Goal: Information Seeking & Learning: Learn about a topic

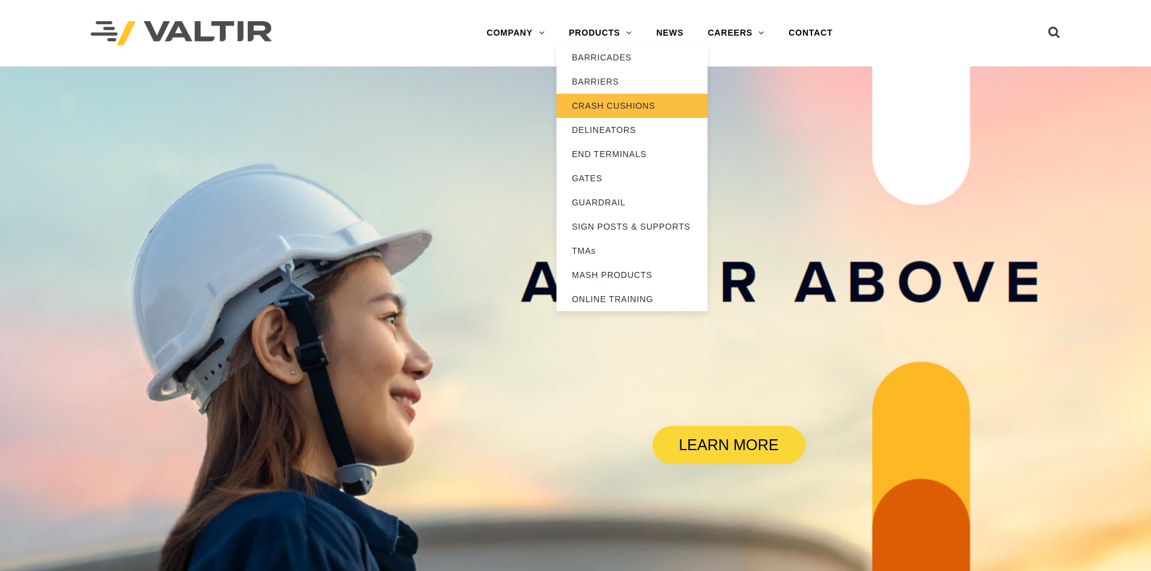
click at [612, 105] on link "CRASH CUSHIONS" at bounding box center [632, 106] width 151 height 24
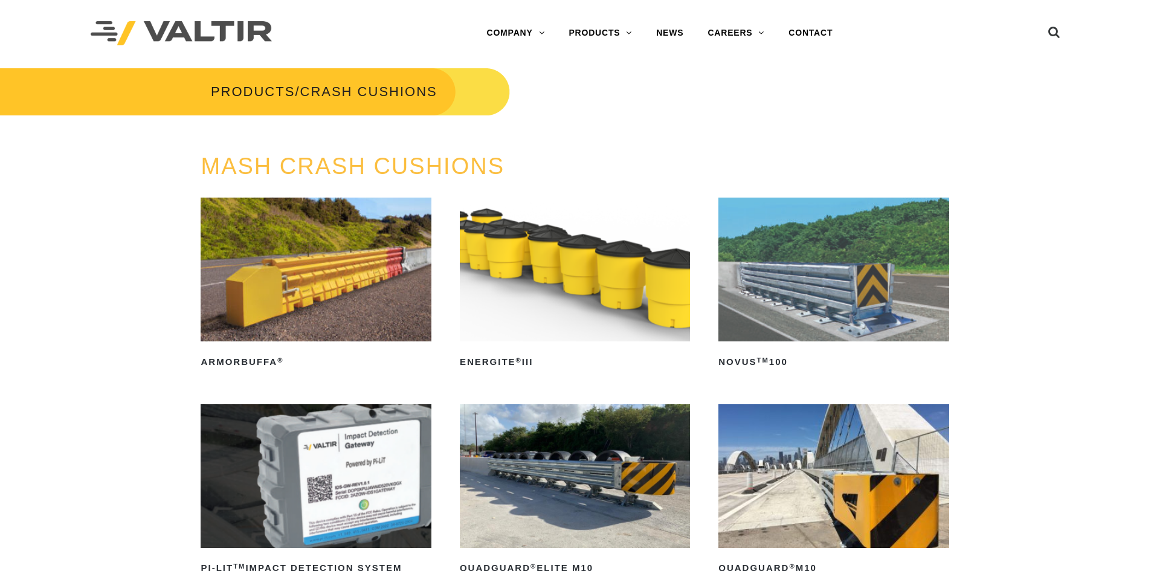
click at [767, 274] on img at bounding box center [833, 270] width 230 height 144
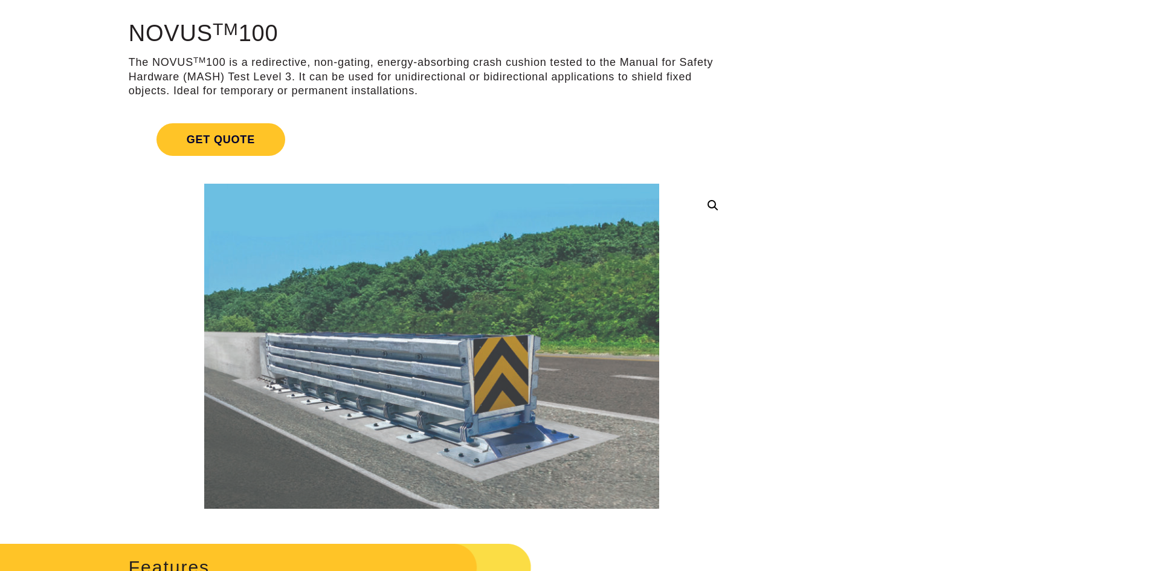
scroll to position [121, 0]
